Goal: Find specific page/section: Find specific page/section

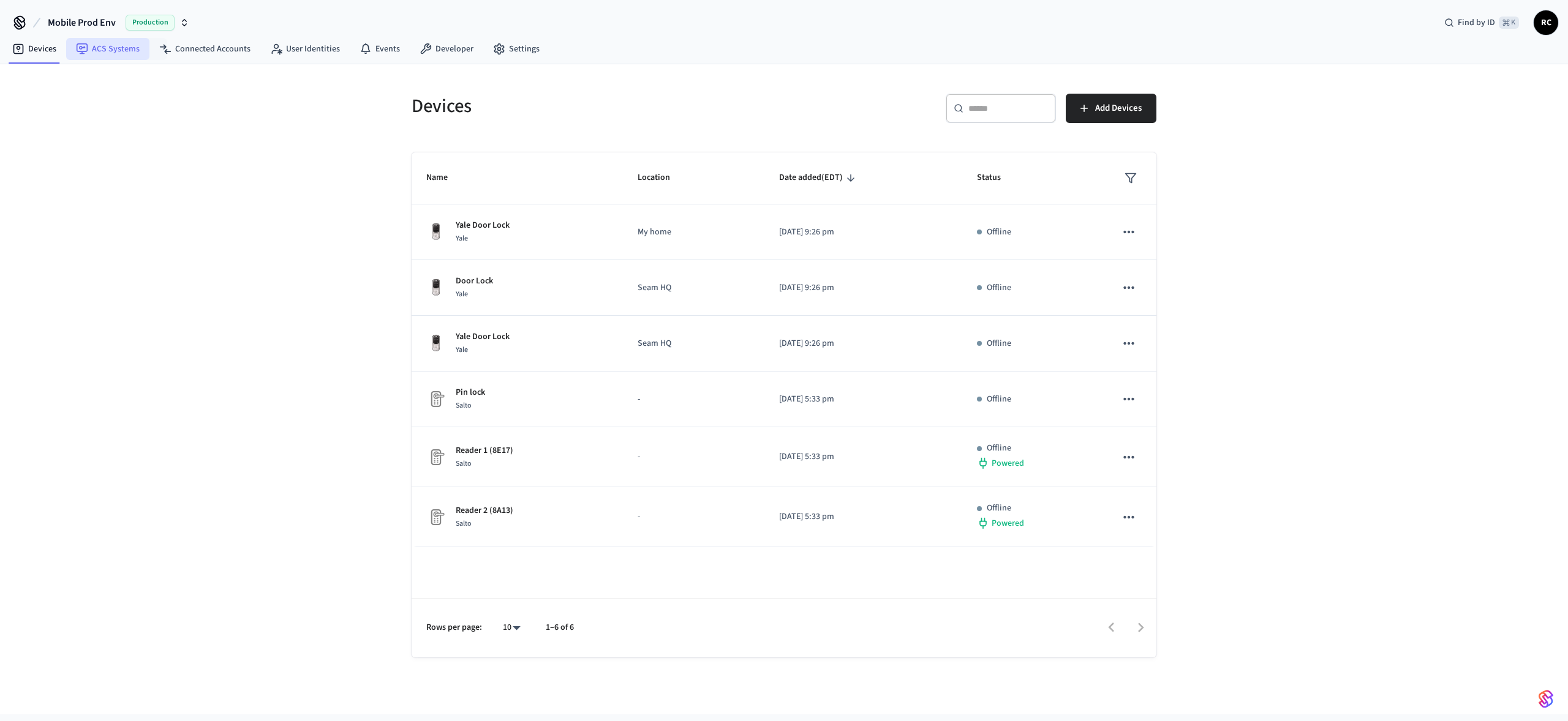
click at [116, 58] on link "ACS Systems" at bounding box center [107, 49] width 84 height 22
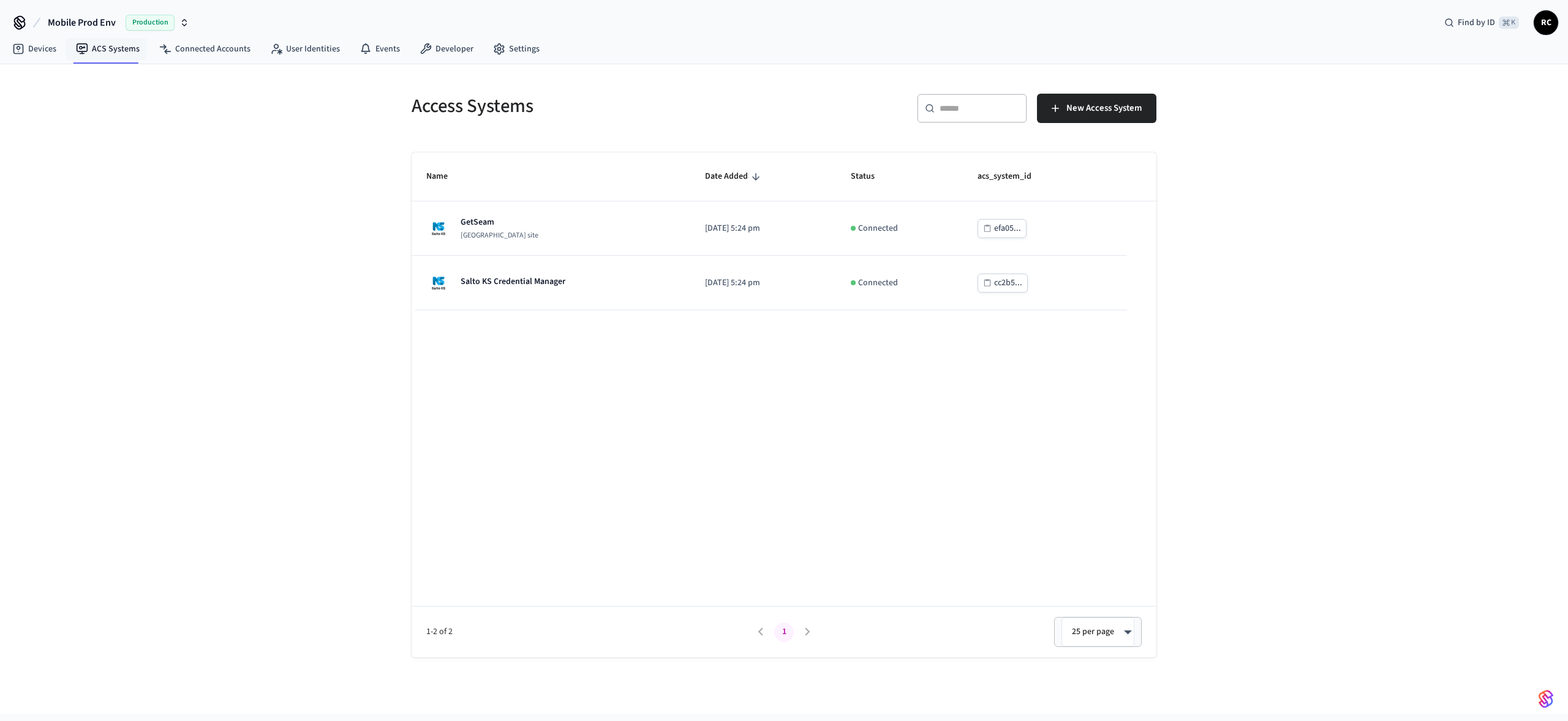
click at [912, 460] on div "Name Date Added Status acs_system_id GetSeam [GEOGRAPHIC_DATA] site [DATE] 5:24…" at bounding box center [784, 405] width 745 height 505
click at [36, 48] on link "Devices" at bounding box center [34, 49] width 63 height 22
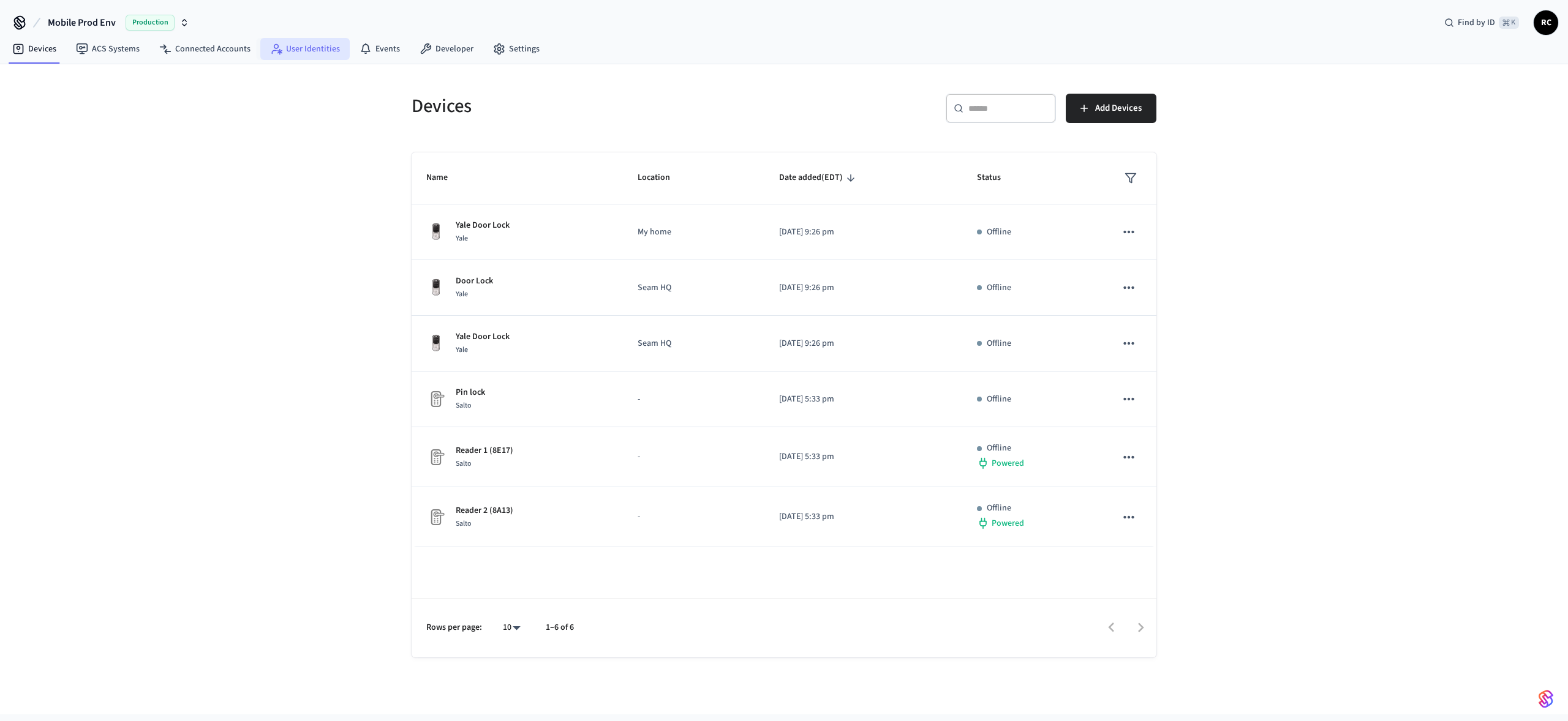
click at [309, 53] on link "User Identities" at bounding box center [304, 49] width 89 height 22
